Goal: Find specific page/section: Find specific page/section

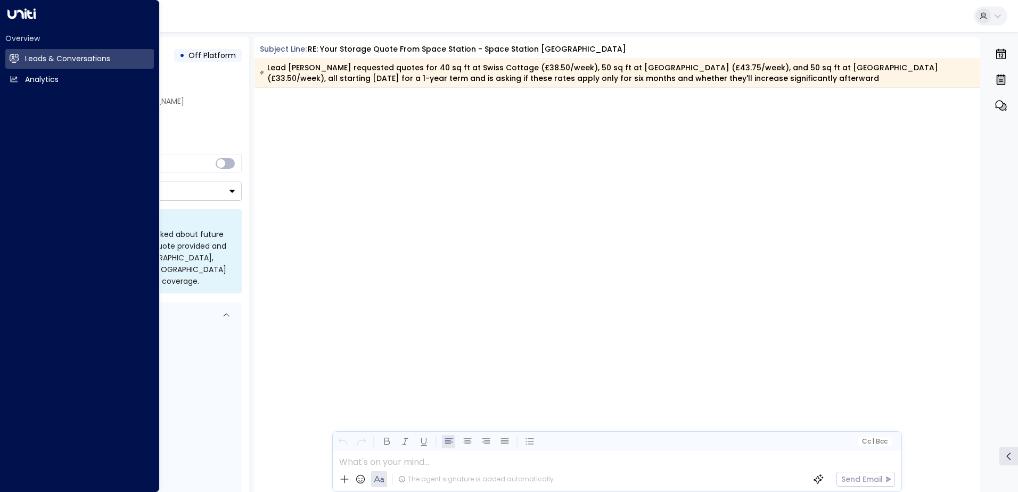
scroll to position [2759, 0]
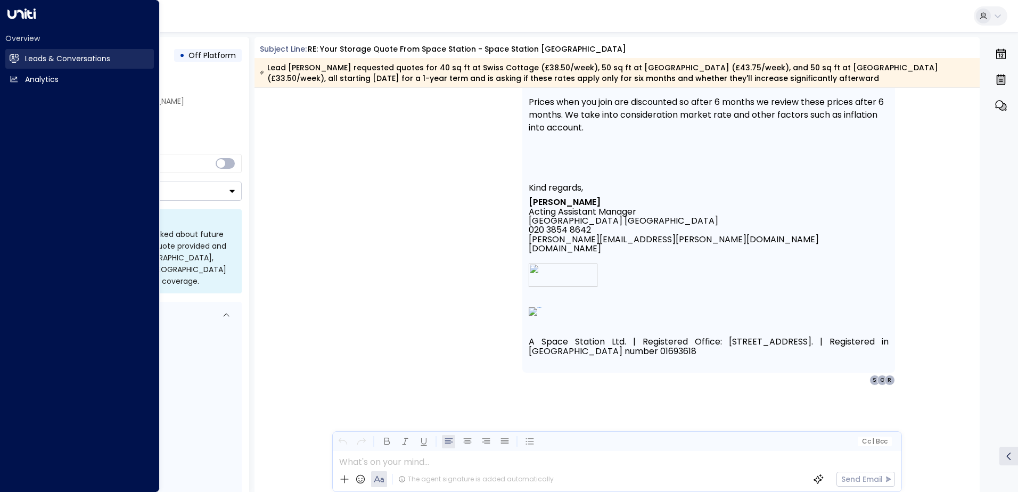
click at [23, 55] on link "Leads & Conversations Leads & Conversations" at bounding box center [79, 59] width 149 height 20
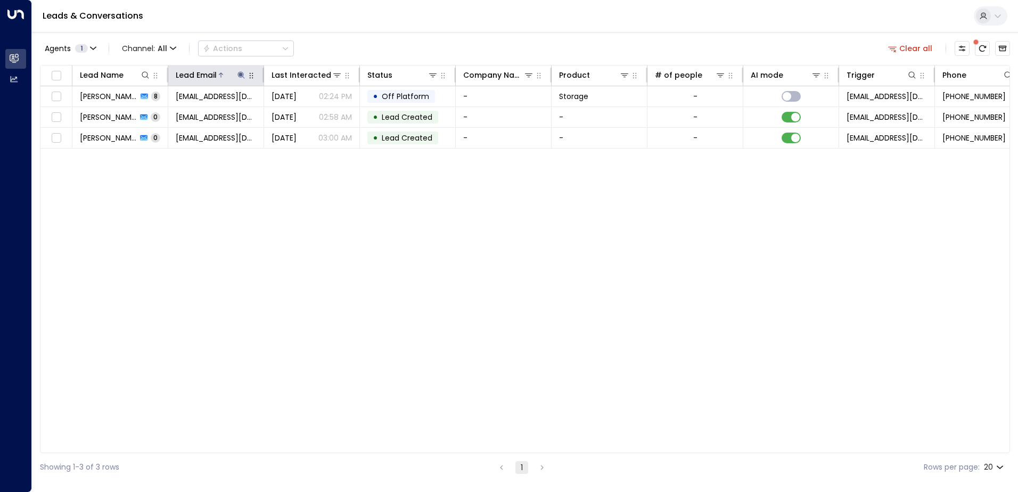
click at [240, 77] on icon at bounding box center [240, 74] width 7 height 7
click at [308, 113] on icon "button" at bounding box center [307, 114] width 9 height 9
click at [198, 112] on input "text" at bounding box center [241, 114] width 147 height 20
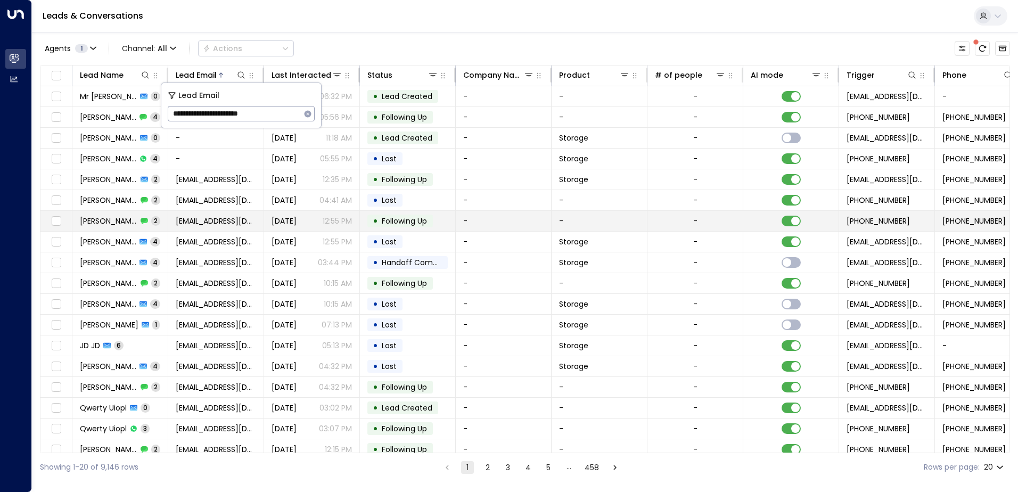
type input "**********"
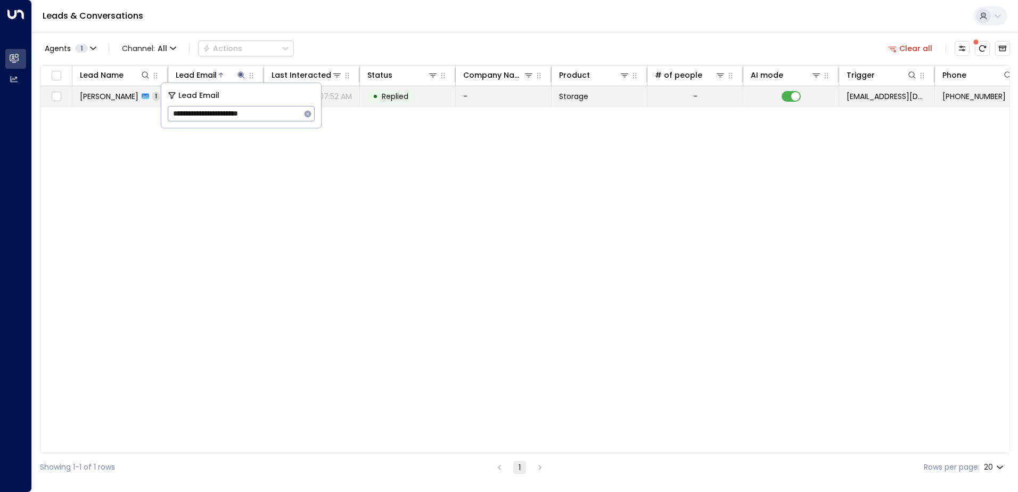
click at [483, 100] on td "-" at bounding box center [504, 96] width 96 height 20
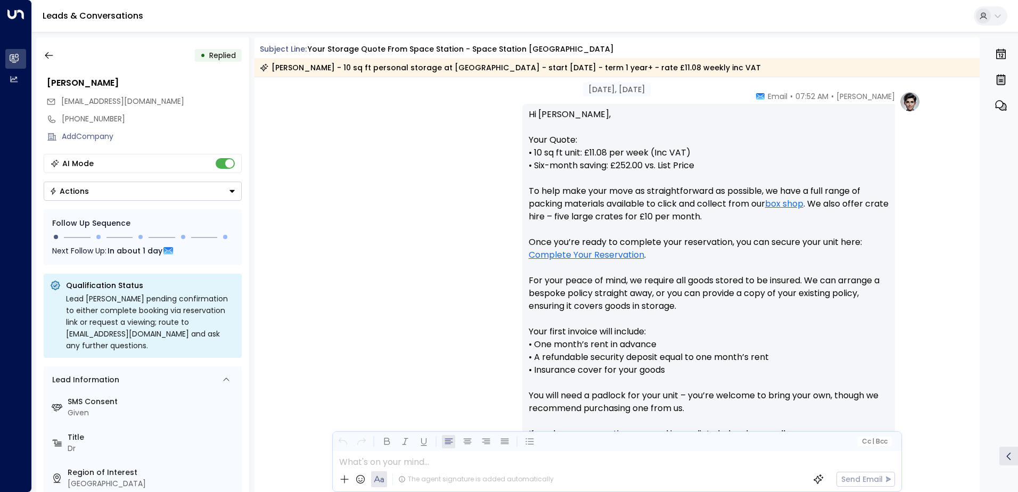
scroll to position [522, 0]
